Goal: Task Accomplishment & Management: Manage account settings

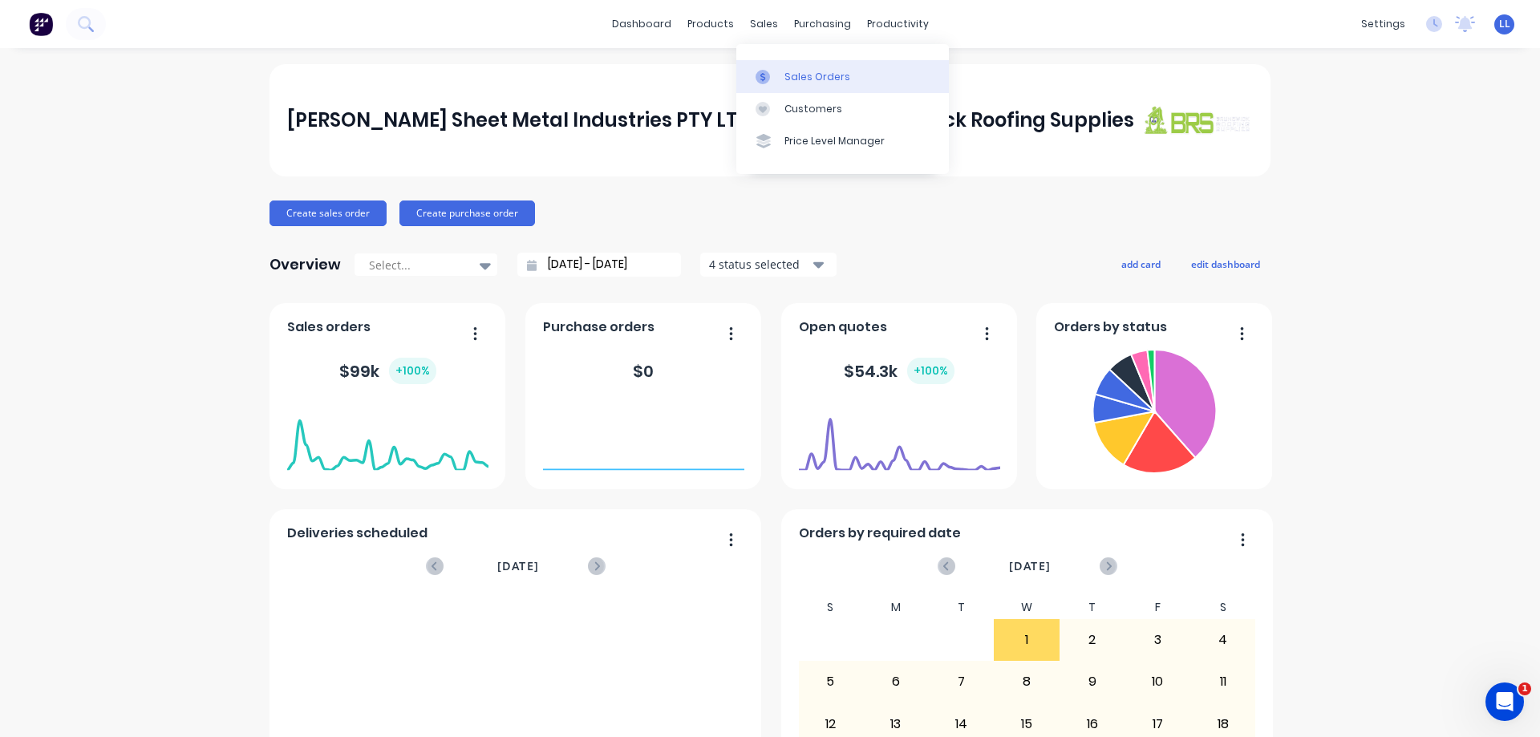
click at [803, 80] on div "Sales Orders" at bounding box center [817, 77] width 66 height 14
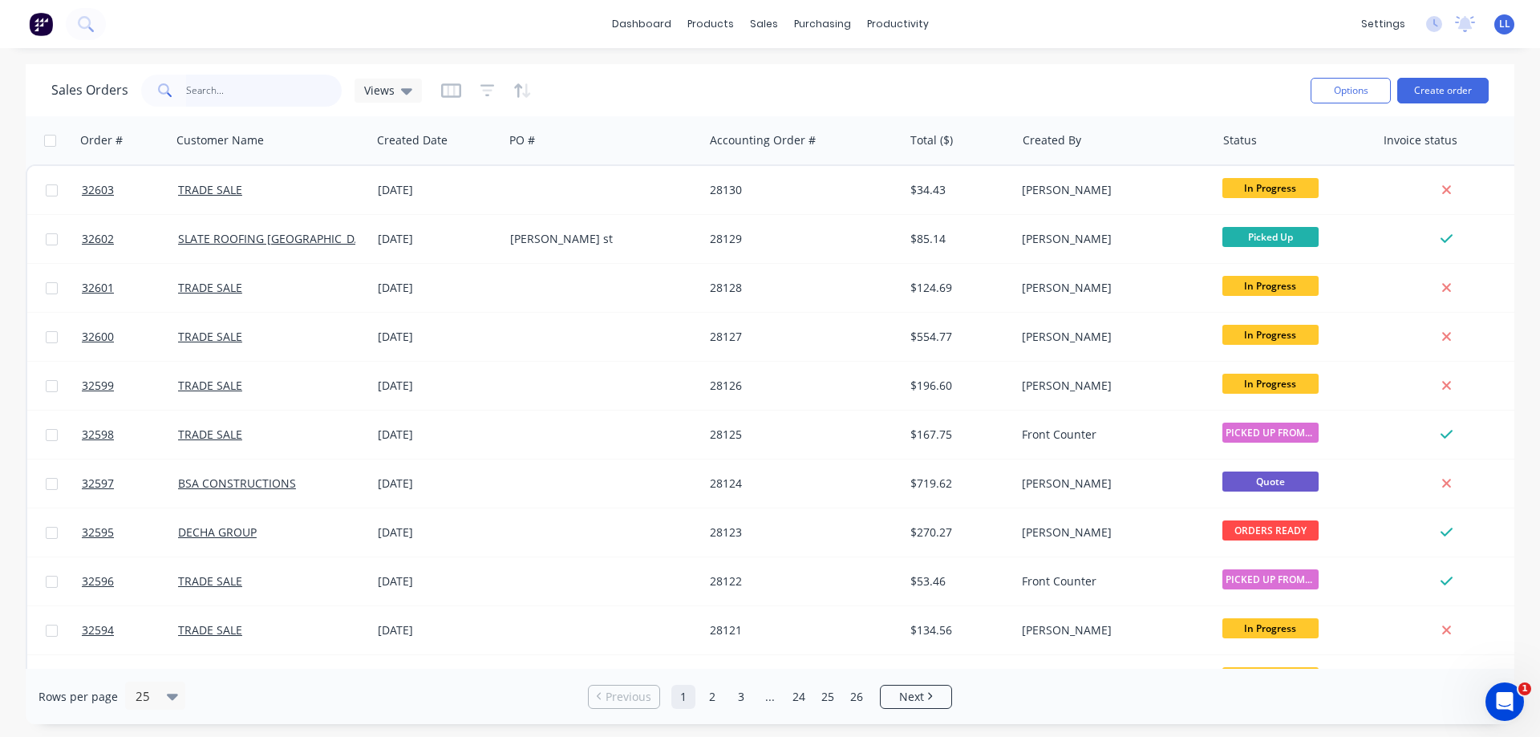
click at [237, 87] on input "text" at bounding box center [264, 91] width 156 height 32
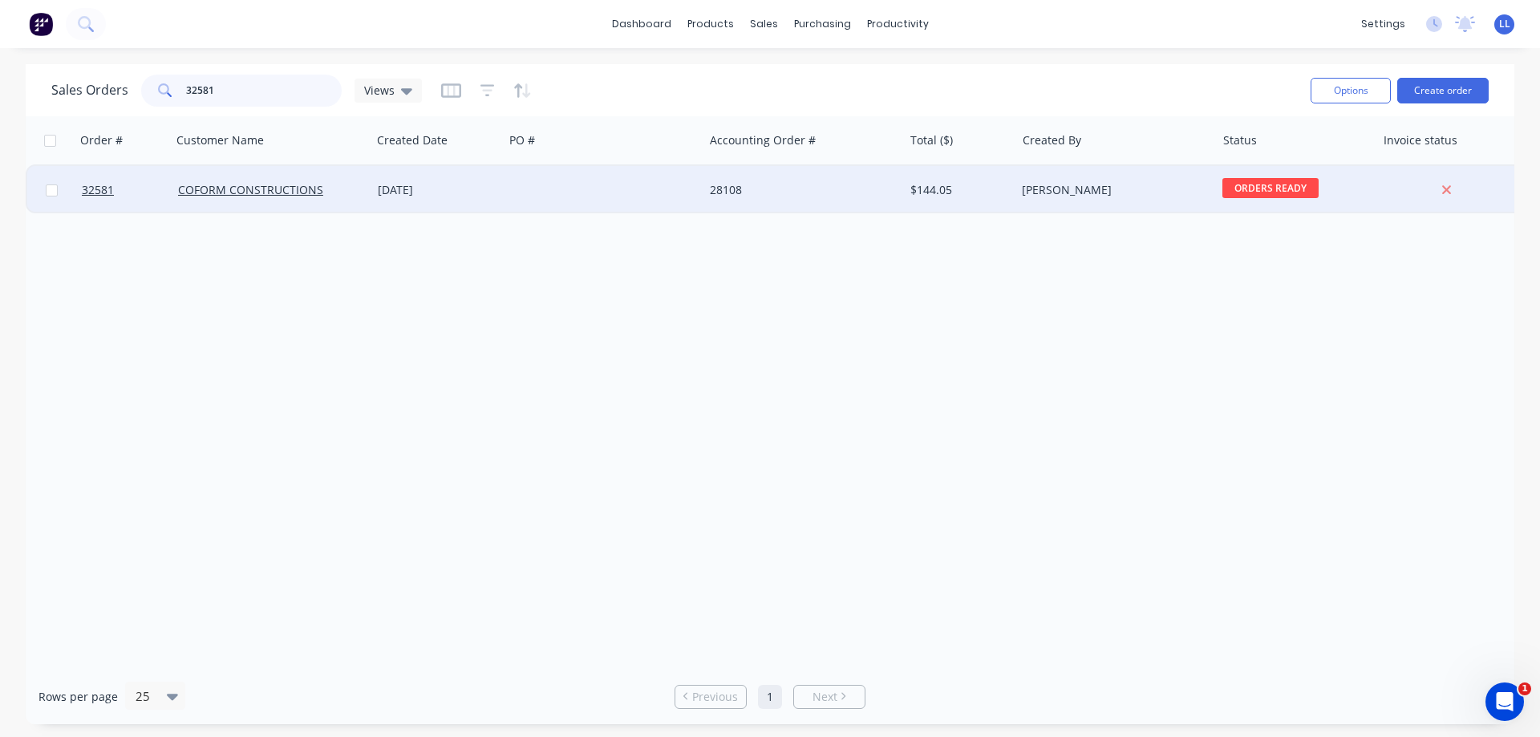
type input "32581"
click at [605, 194] on div at bounding box center [604, 190] width 200 height 48
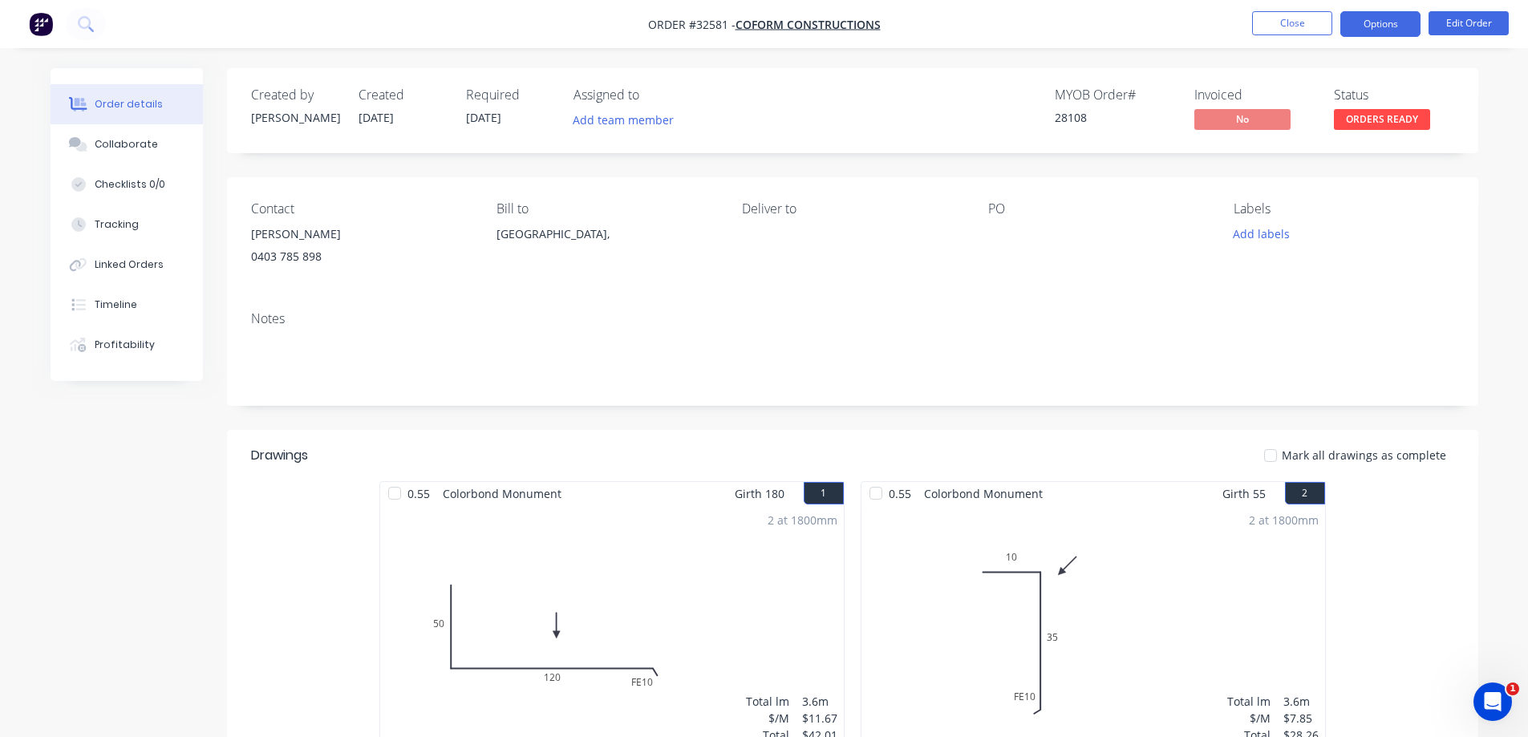
click at [1372, 26] on button "Options" at bounding box center [1380, 24] width 80 height 26
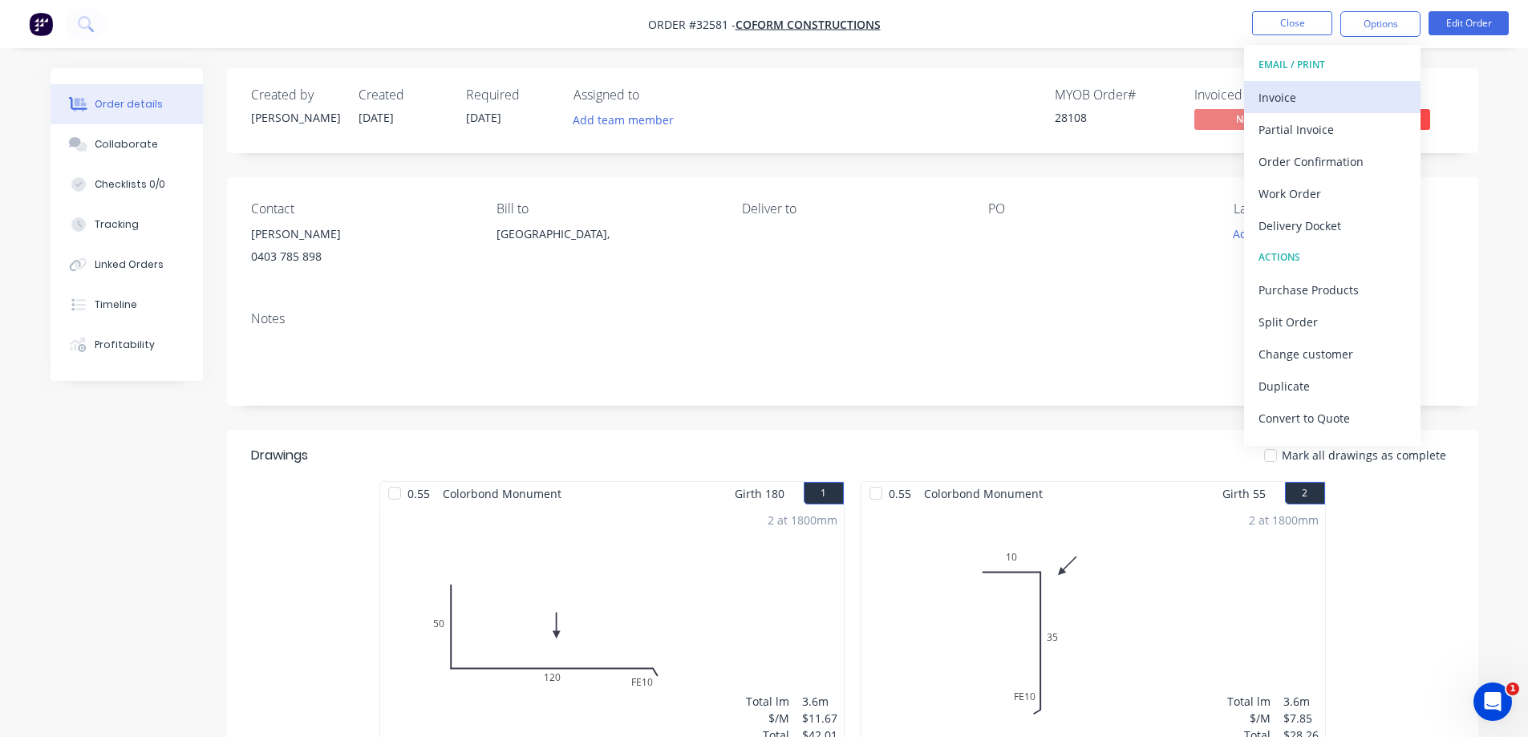
click at [1321, 99] on div "Invoice" at bounding box center [1332, 97] width 148 height 23
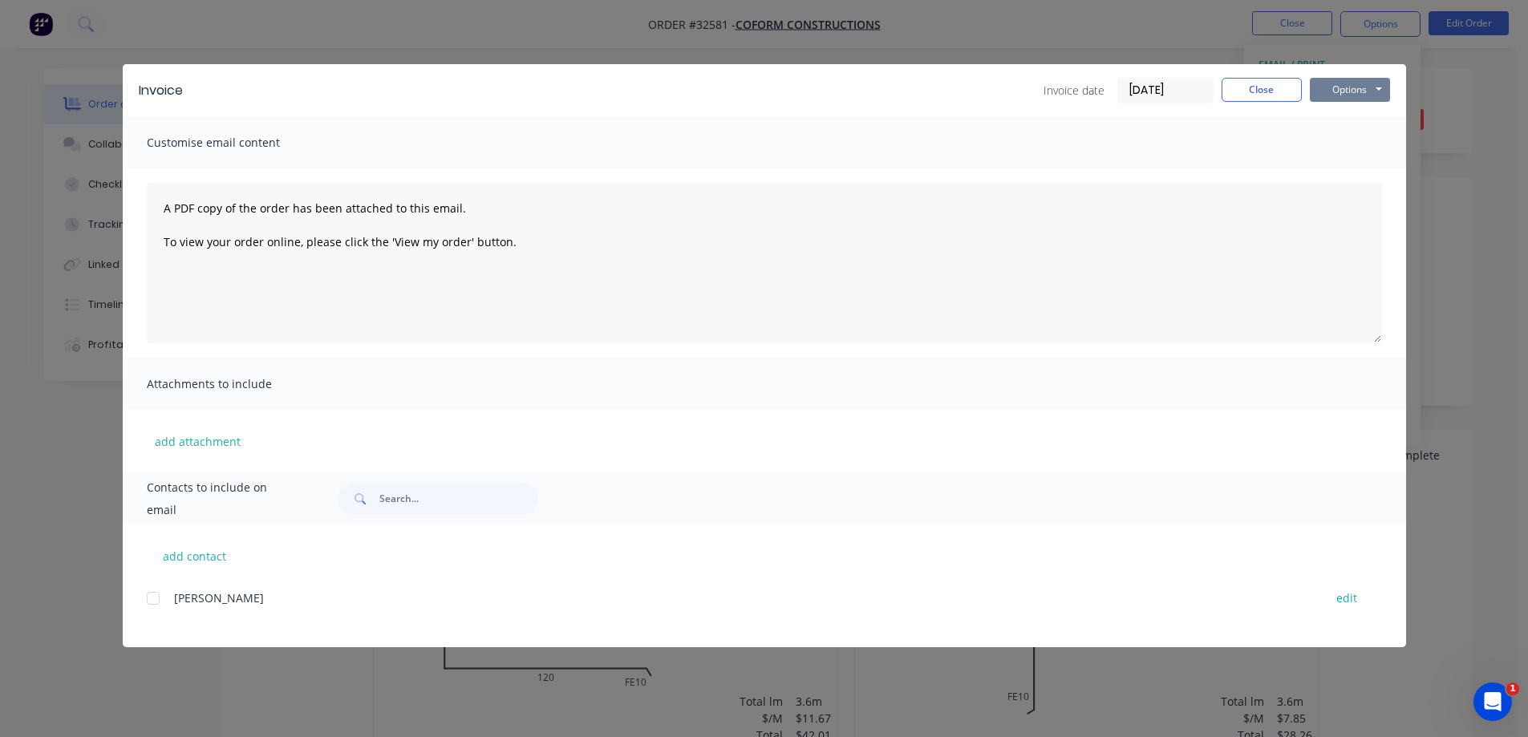
click at [1356, 92] on button "Options" at bounding box center [1349, 90] width 80 height 24
click at [1358, 144] on button "Print" at bounding box center [1360, 145] width 103 height 26
click at [1281, 91] on button "Close" at bounding box center [1261, 90] width 80 height 24
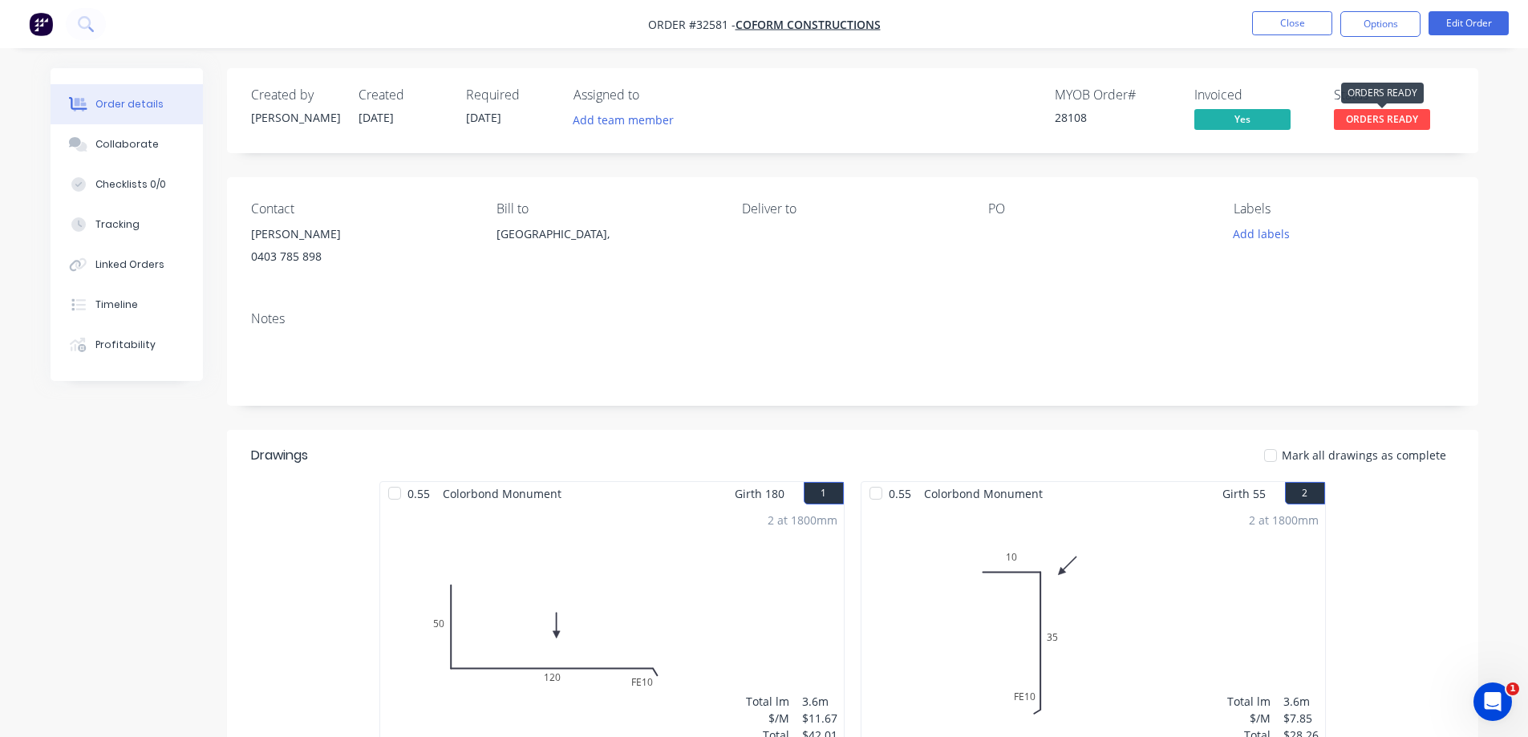
click at [1373, 120] on span "ORDERS READY" at bounding box center [1381, 119] width 96 height 20
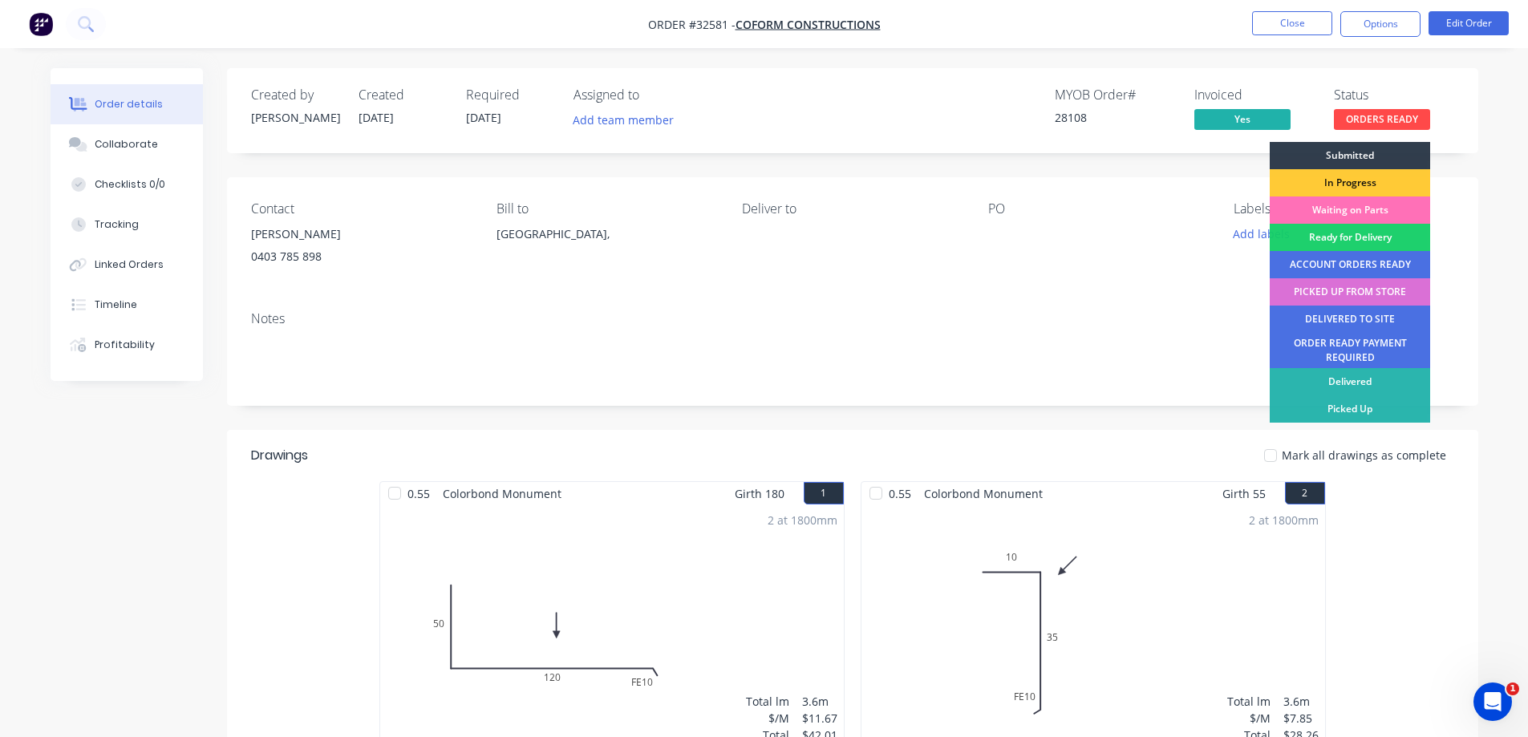
click at [1372, 293] on div "PICKED UP FROM STORE" at bounding box center [1349, 291] width 160 height 27
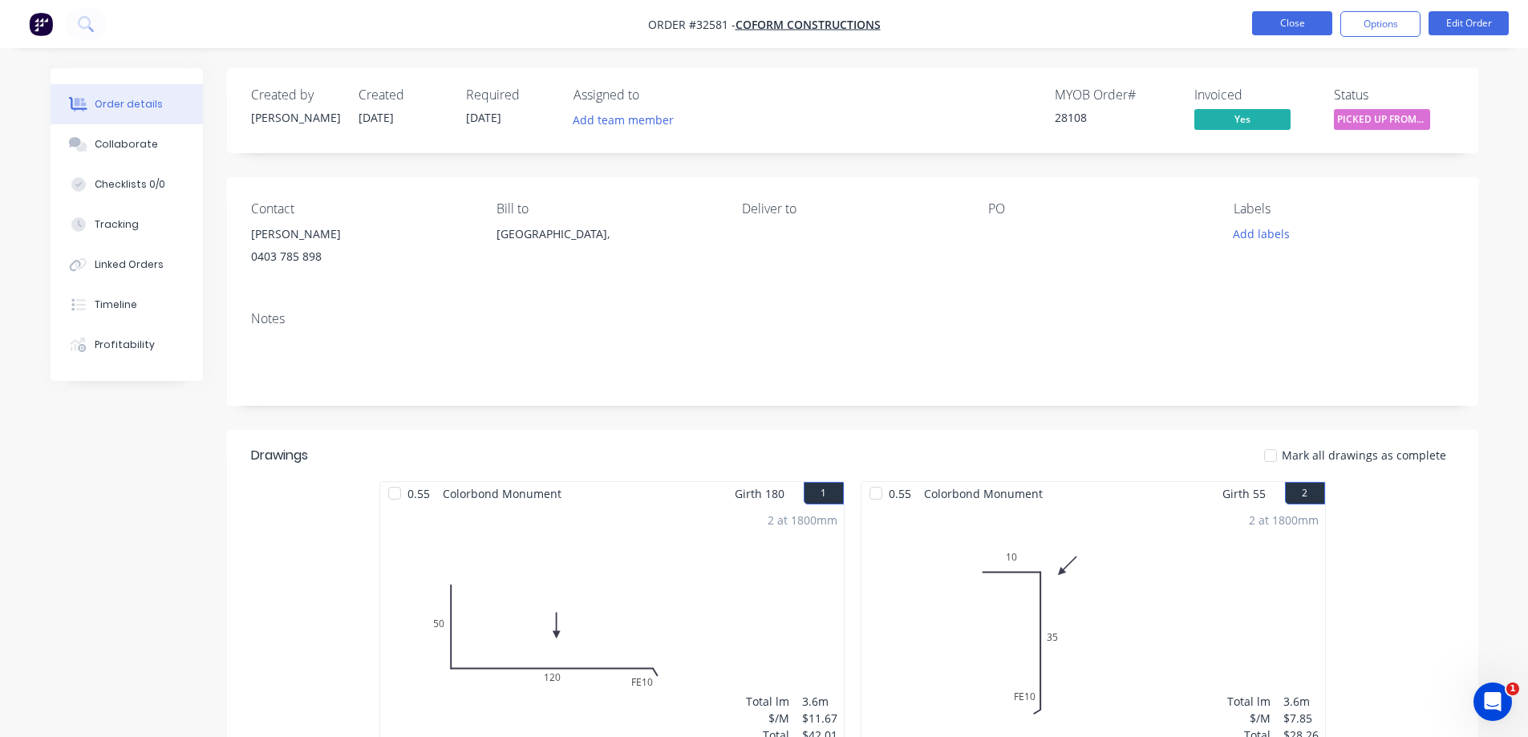
click at [1273, 18] on button "Close" at bounding box center [1292, 23] width 80 height 24
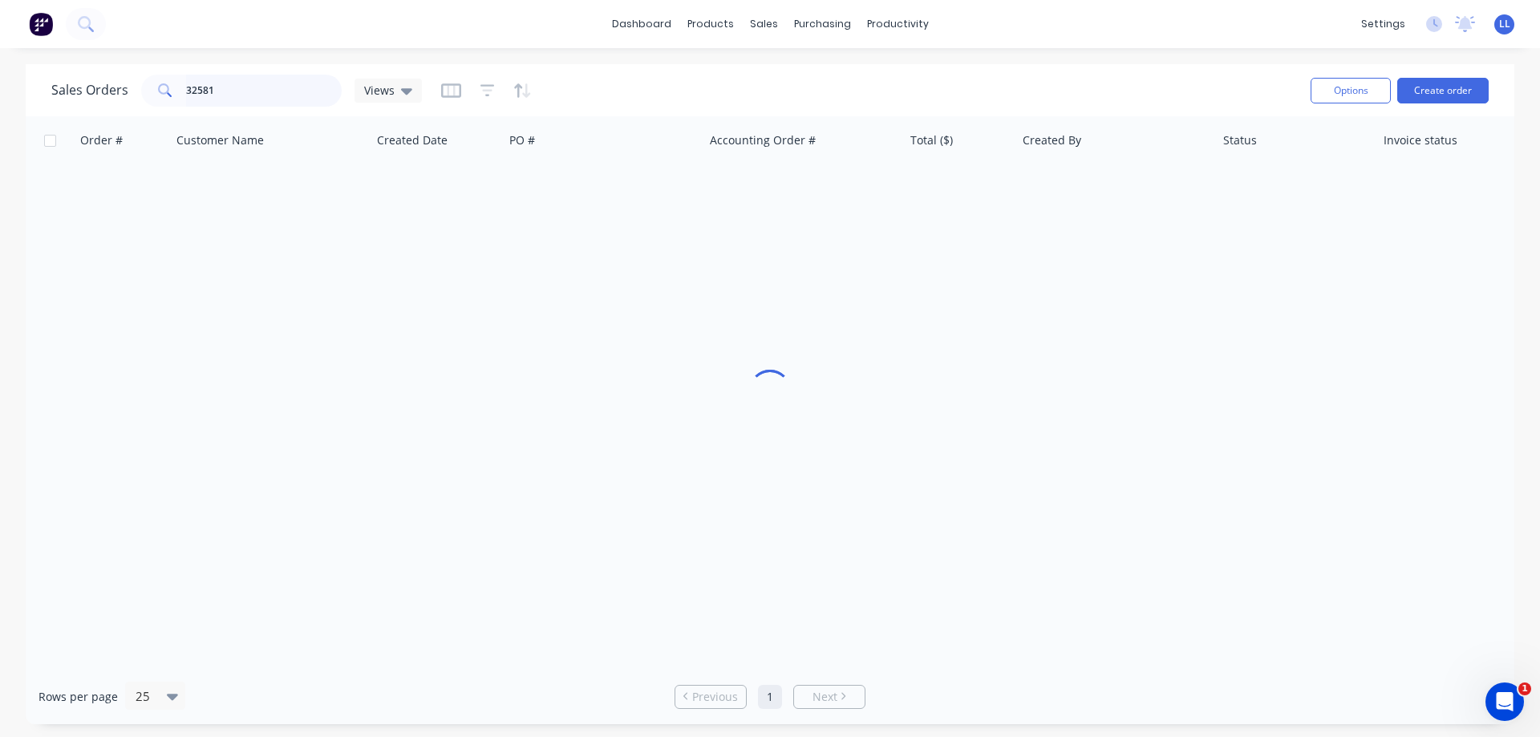
click at [231, 86] on input "32581" at bounding box center [264, 91] width 156 height 32
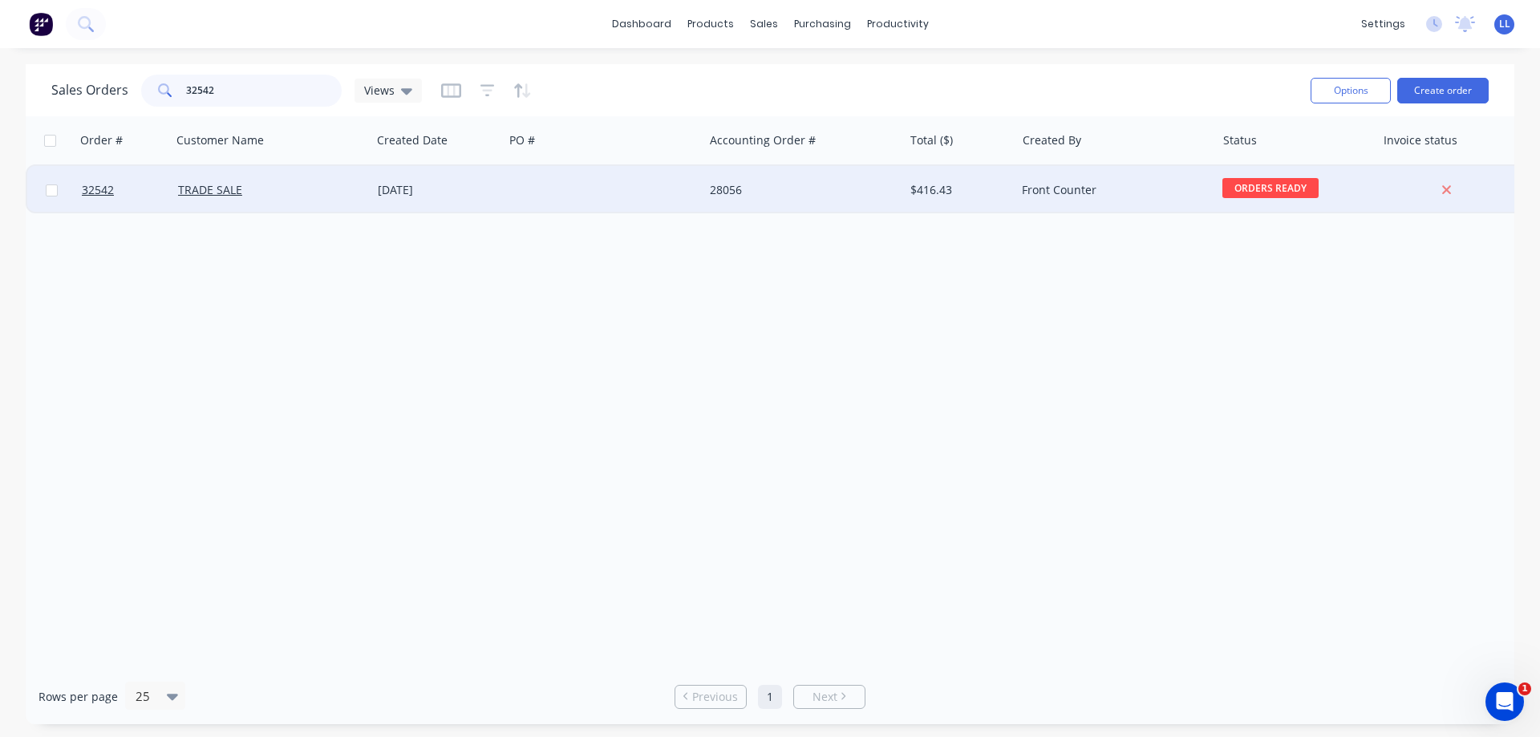
type input "32542"
click at [682, 178] on div at bounding box center [604, 190] width 200 height 48
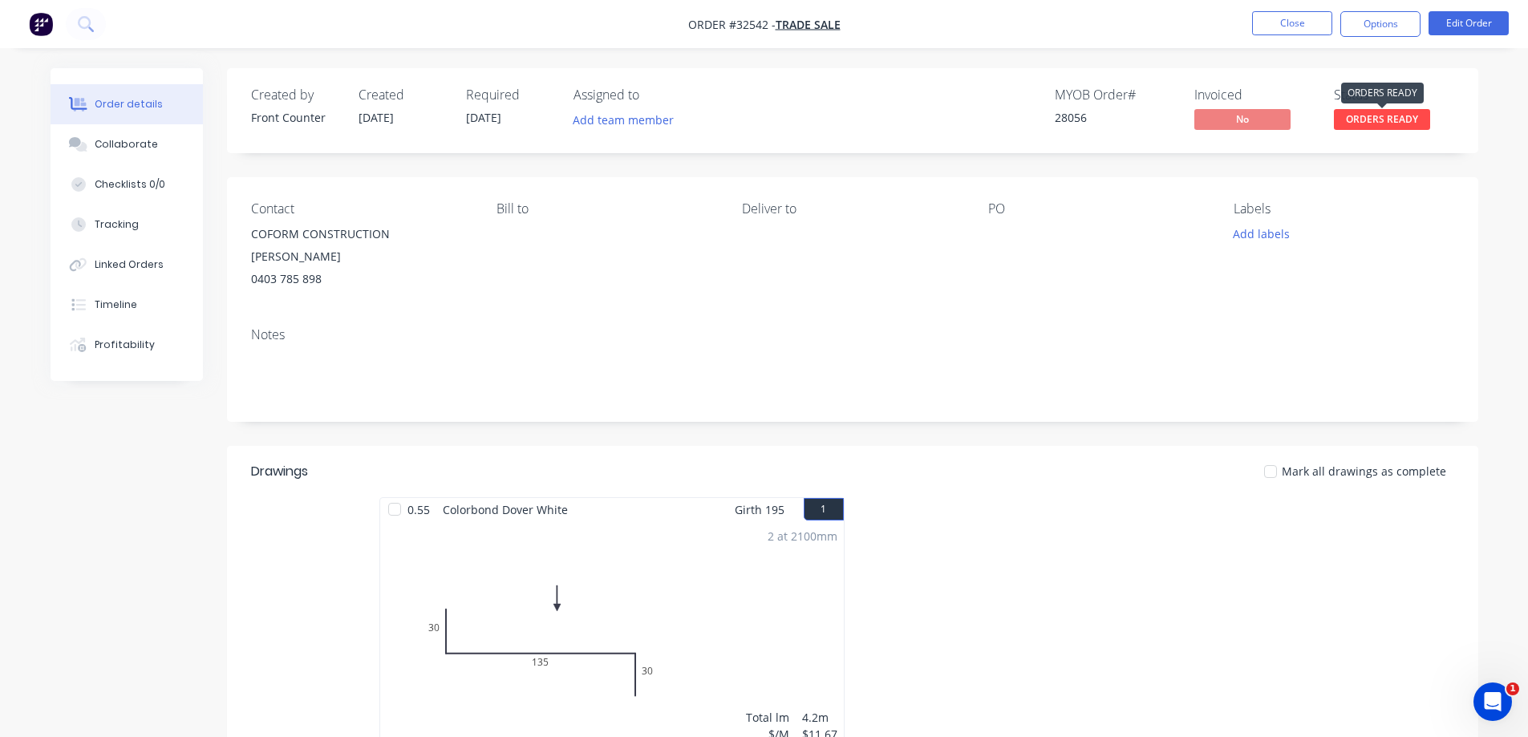
click at [1390, 117] on span "ORDERS READY" at bounding box center [1381, 119] width 96 height 20
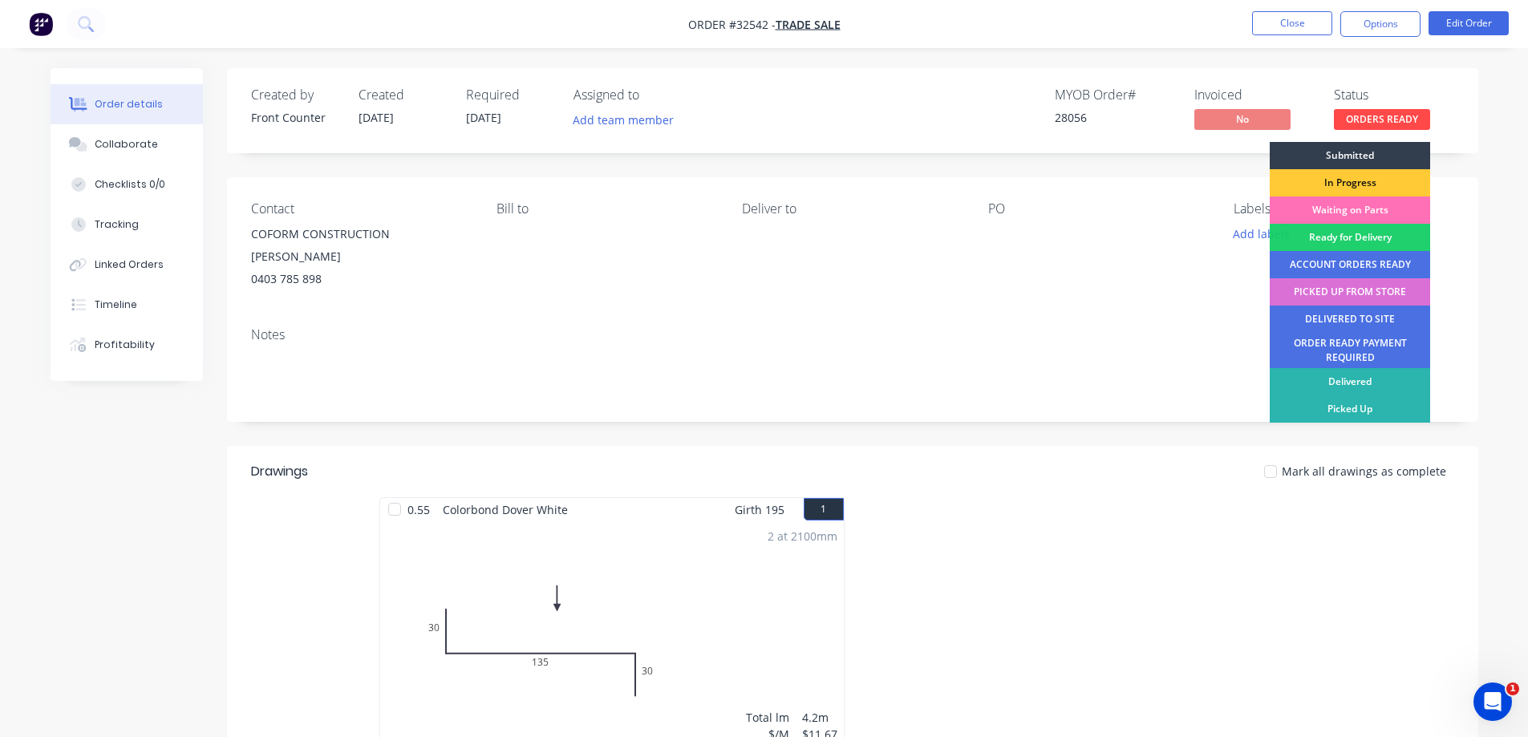
click at [1368, 292] on div "PICKED UP FROM STORE" at bounding box center [1349, 291] width 160 height 27
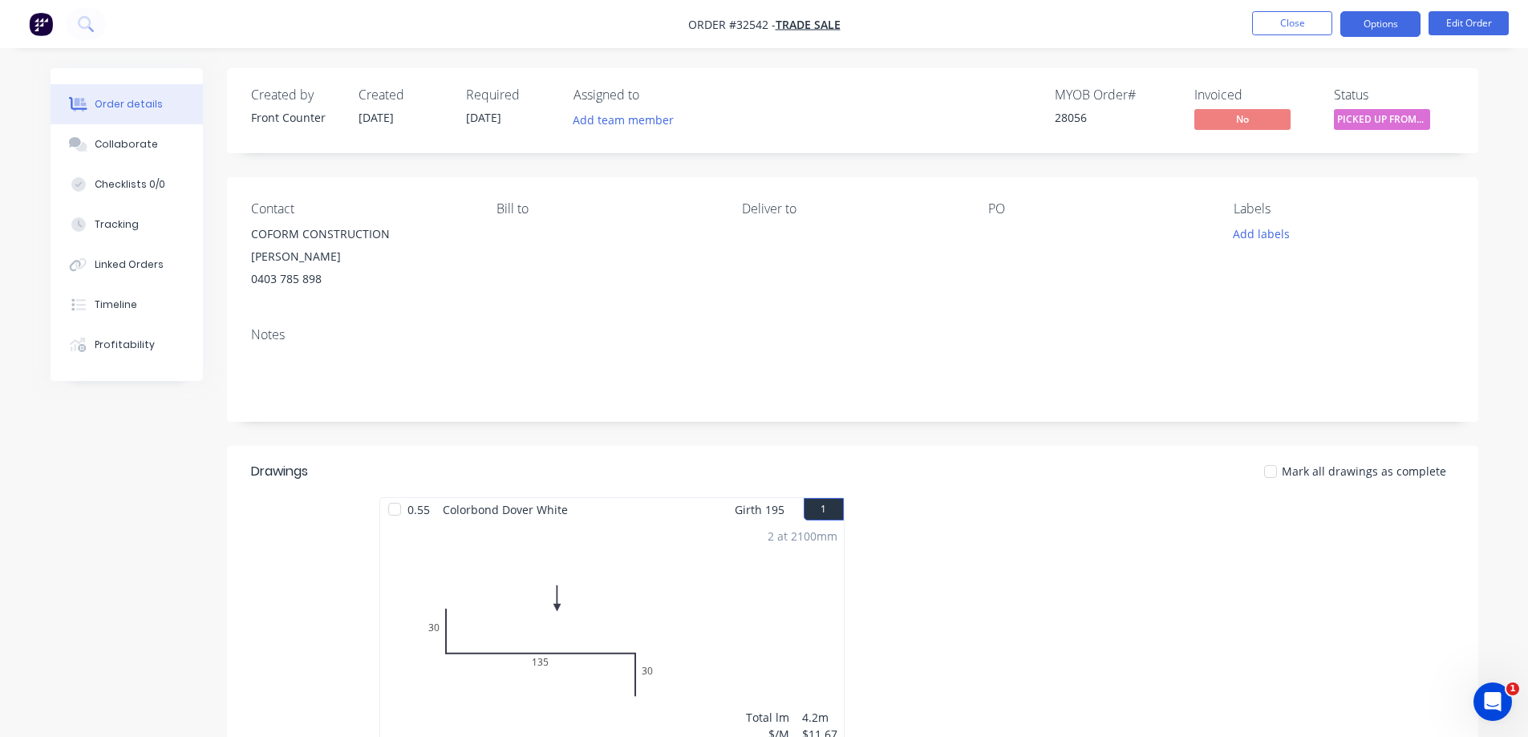
click at [1374, 25] on button "Options" at bounding box center [1380, 24] width 80 height 26
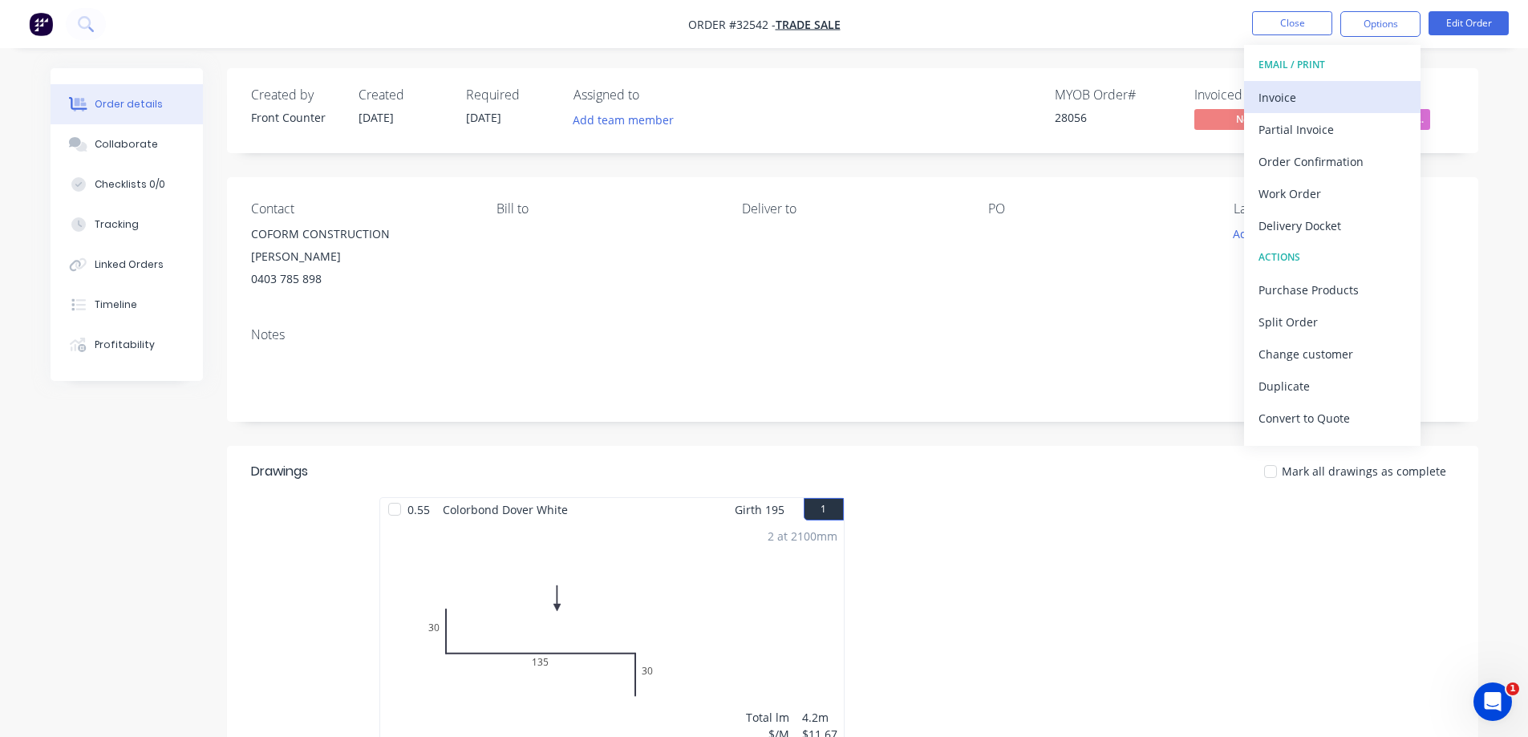
click at [1329, 99] on div "Invoice" at bounding box center [1332, 97] width 148 height 23
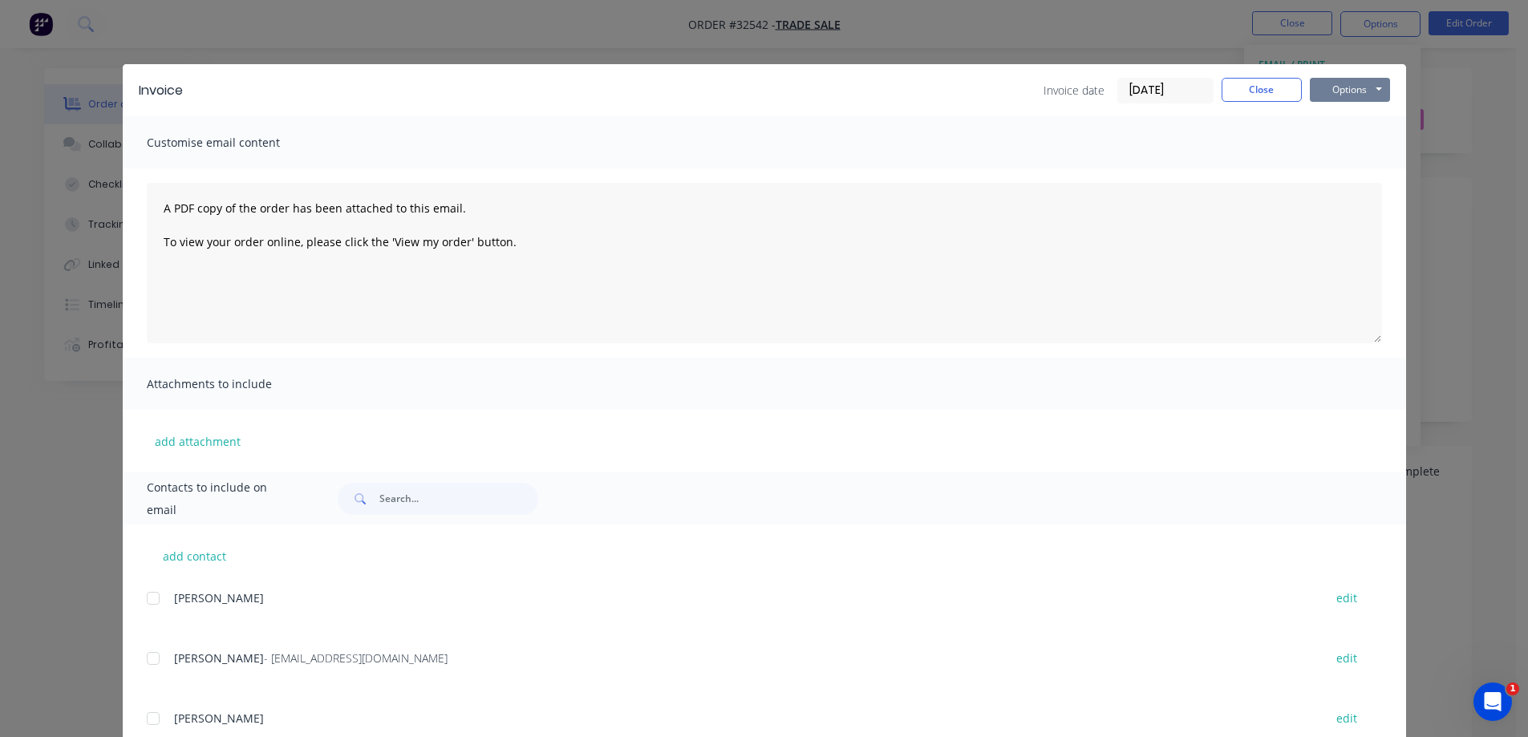
click at [1363, 99] on button "Options" at bounding box center [1349, 90] width 80 height 24
click at [1369, 146] on button "Print" at bounding box center [1360, 145] width 103 height 26
click at [1273, 85] on button "Close" at bounding box center [1261, 90] width 80 height 24
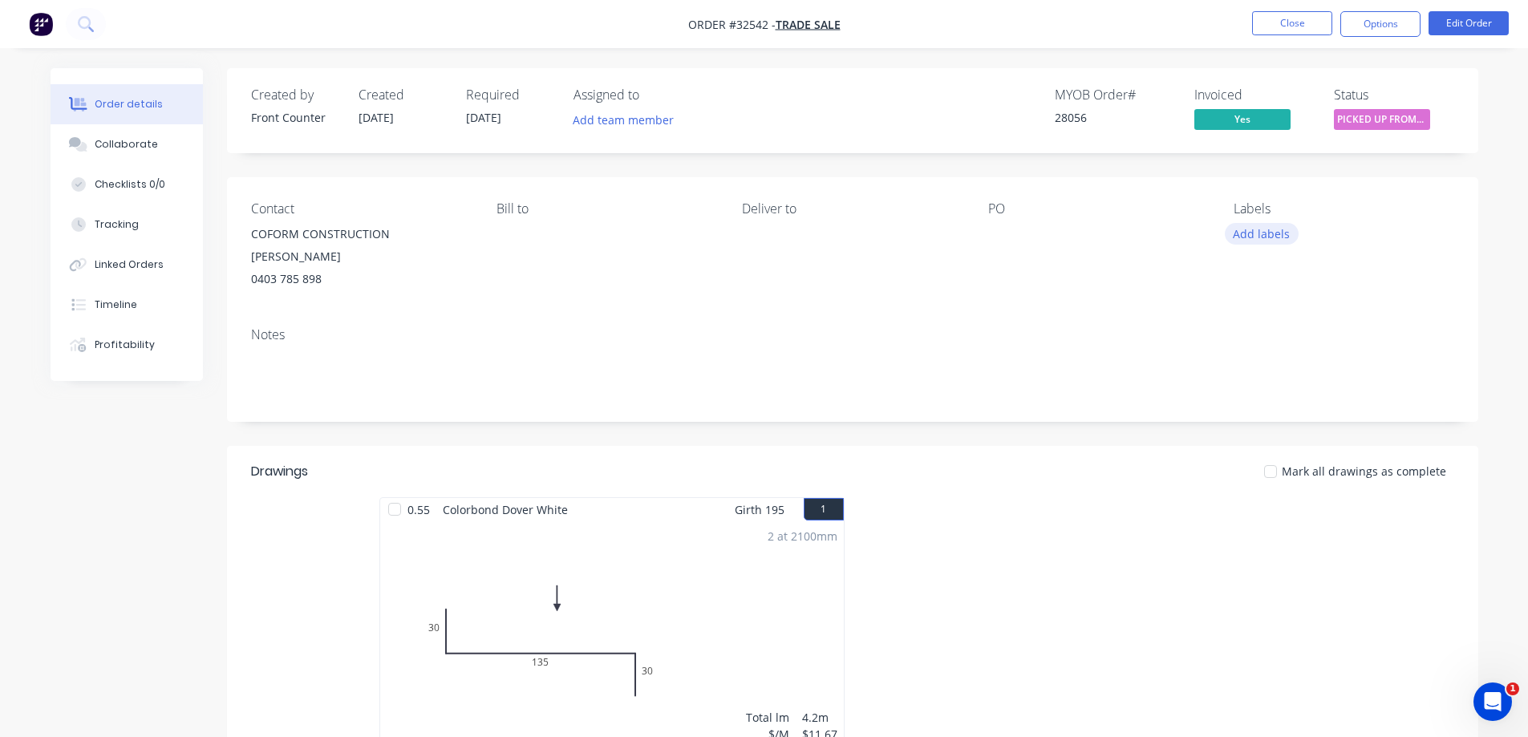
click at [1256, 237] on button "Add labels" at bounding box center [1261, 234] width 74 height 22
